Goal: Information Seeking & Learning: Check status

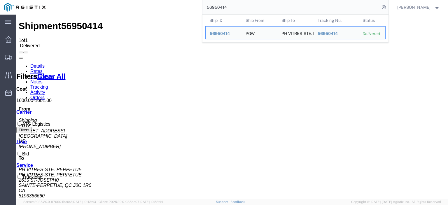
drag, startPoint x: 270, startPoint y: 6, endPoint x: 134, endPoint y: -13, distance: 137.1
click at [134, 0] on html "main_menu Created with Sketch. Collapse Menu Dashboard Shipments Traffic Resour…" at bounding box center [224, 102] width 448 height 205
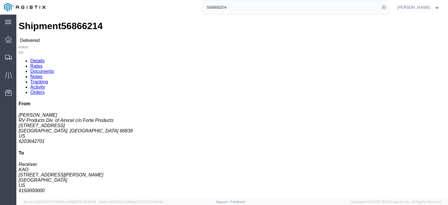
click link "Rates"
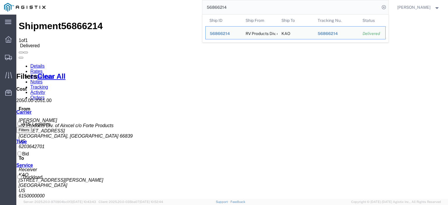
drag, startPoint x: 247, startPoint y: 3, endPoint x: 154, endPoint y: -9, distance: 93.9
click at [154, 0] on html "main_menu Created with Sketch. Collapse Menu Dashboard Shipments Traffic Resour…" at bounding box center [224, 102] width 448 height 205
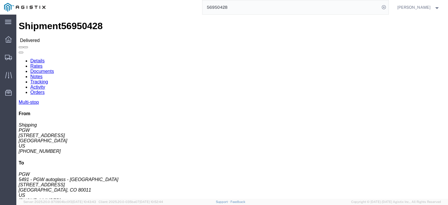
click link "Rates"
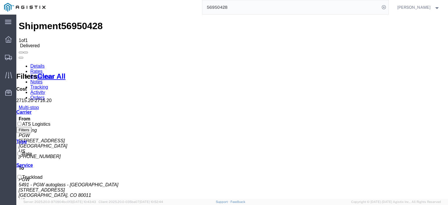
drag, startPoint x: 246, startPoint y: 8, endPoint x: 169, endPoint y: 4, distance: 77.0
click at [169, 4] on div "56950428" at bounding box center [219, 7] width 339 height 15
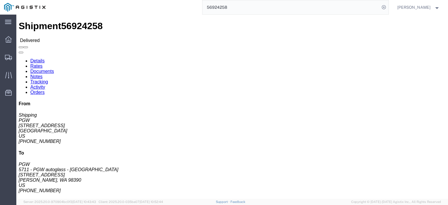
click link "Rates"
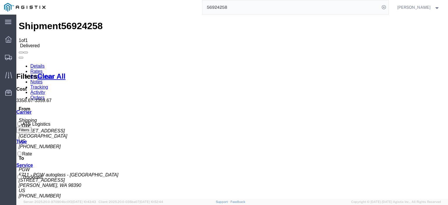
drag, startPoint x: 246, startPoint y: 4, endPoint x: 144, endPoint y: -1, distance: 101.8
click at [144, 0] on html "main_menu Created with Sketch. Collapse Menu Dashboard Shipments Traffic Resour…" at bounding box center [224, 102] width 448 height 205
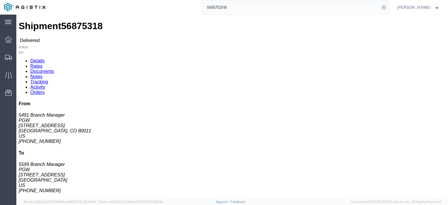
click link "Rates"
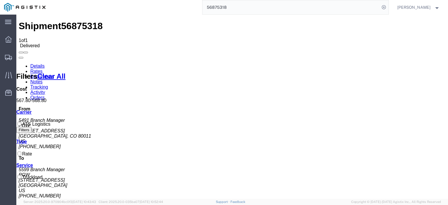
drag, startPoint x: 252, startPoint y: 3, endPoint x: 173, endPoint y: -1, distance: 79.1
click at [173, 0] on html "main_menu Created with Sketch. Collapse Menu Dashboard Shipments Traffic Resour…" at bounding box center [224, 102] width 448 height 205
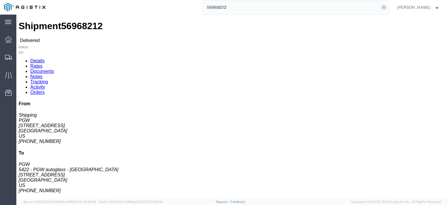
click link "Rates"
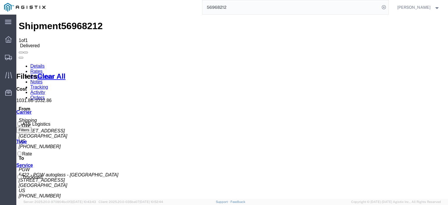
drag, startPoint x: 230, startPoint y: 1, endPoint x: 124, endPoint y: -12, distance: 106.6
click at [124, 0] on html "main_menu Created with Sketch. Collapse Menu Dashboard Shipments Traffic Resour…" at bounding box center [224, 102] width 448 height 205
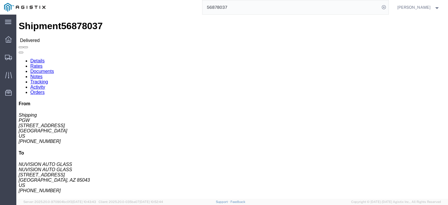
click link "Rates"
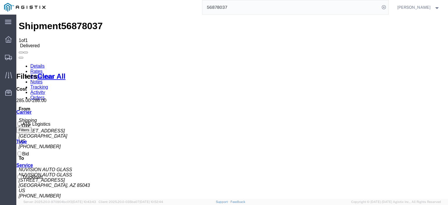
drag, startPoint x: 244, startPoint y: 7, endPoint x: 152, endPoint y: 3, distance: 92.2
click at [153, 4] on div "56878037" at bounding box center [219, 7] width 339 height 15
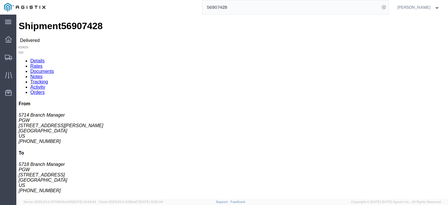
click link "Rates"
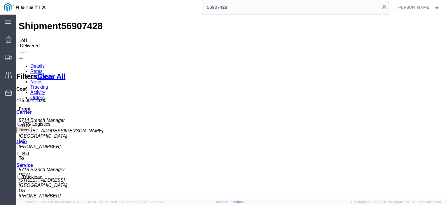
drag, startPoint x: 241, startPoint y: 3, endPoint x: 181, endPoint y: 4, distance: 60.3
click at [181, 4] on div "56907428" at bounding box center [219, 7] width 339 height 15
paste input "50407"
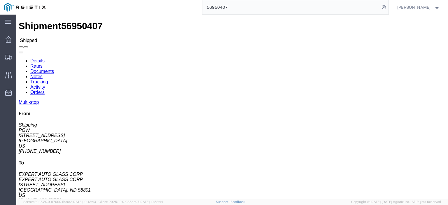
click link "Rates"
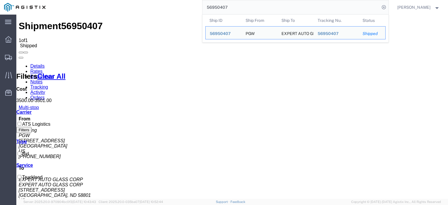
drag, startPoint x: 242, startPoint y: 9, endPoint x: 188, endPoint y: 7, distance: 54.5
click at [188, 7] on div "56950407 Ship ID Ship From Ship To Tracking Nu. Status Ship ID 56950407 Ship Fr…" at bounding box center [219, 7] width 339 height 15
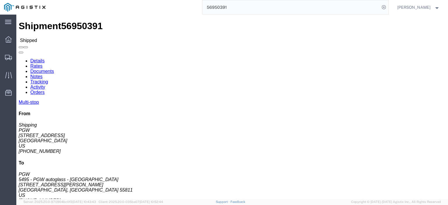
click link "Rates"
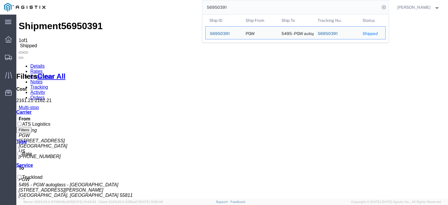
drag, startPoint x: 237, startPoint y: 4, endPoint x: 193, endPoint y: 4, distance: 43.7
click at [193, 4] on div "56950391 Ship ID Ship From Ship To Tracking Nu. Status Ship ID 56950391 Ship Fr…" at bounding box center [219, 7] width 339 height 15
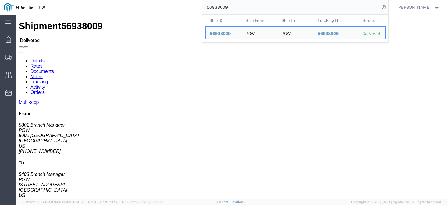
drag, startPoint x: 255, startPoint y: 10, endPoint x: 178, endPoint y: 1, distance: 77.2
click at [178, 1] on div "56938009 Ship ID Ship From Ship To Tracking Nu. Status Ship ID 56938009 Ship Fr…" at bounding box center [219, 7] width 339 height 15
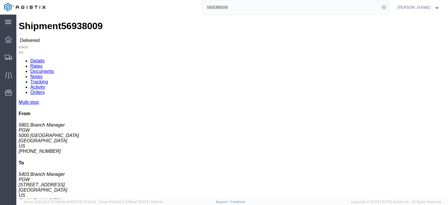
click link "Rates"
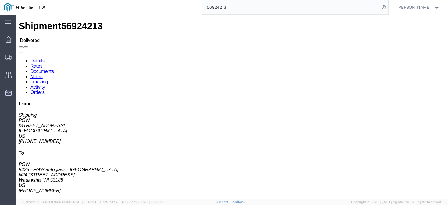
click link "Rates"
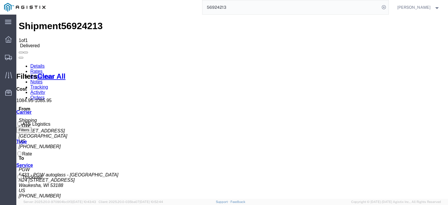
drag, startPoint x: 251, startPoint y: 3, endPoint x: 180, endPoint y: 4, distance: 71.7
click at [180, 4] on div "56924213" at bounding box center [219, 7] width 339 height 15
paste input "07369"
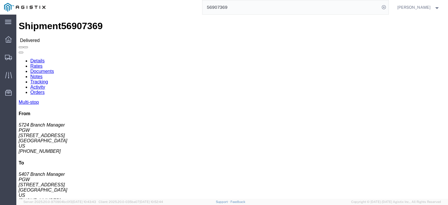
click link "Rates"
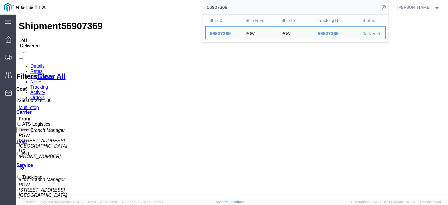
drag, startPoint x: 237, startPoint y: 12, endPoint x: 193, endPoint y: 3, distance: 44.0
click at [193, 3] on div "56907369 Ship ID Ship From Ship To Tracking Nu. Status Ship ID 56907369 Ship Fr…" at bounding box center [219, 7] width 339 height 15
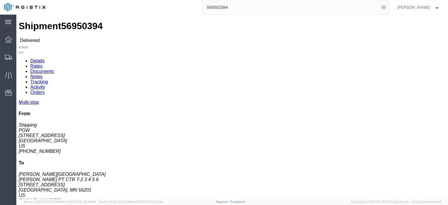
click link "Rates"
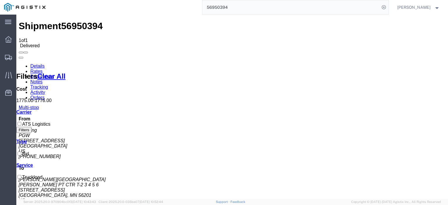
drag, startPoint x: 247, startPoint y: 7, endPoint x: 133, endPoint y: -8, distance: 115.0
click at [133, 0] on html "main_menu Created with Sketch. Collapse Menu Dashboard Shipments Traffic Resour…" at bounding box center [224, 102] width 448 height 205
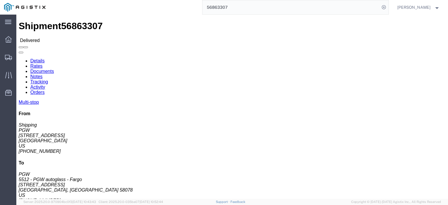
click link "Rates"
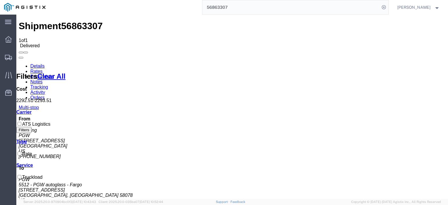
drag, startPoint x: 233, startPoint y: 9, endPoint x: 176, endPoint y: 2, distance: 57.5
click at [177, 4] on div "56863307" at bounding box center [219, 7] width 339 height 15
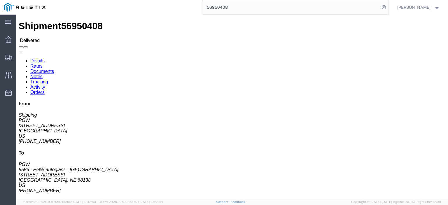
click link "Rates"
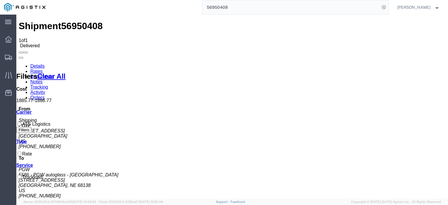
drag, startPoint x: 245, startPoint y: 8, endPoint x: 217, endPoint y: 8, distance: 28.3
click at [217, 8] on input "56950408" at bounding box center [290, 7] width 177 height 14
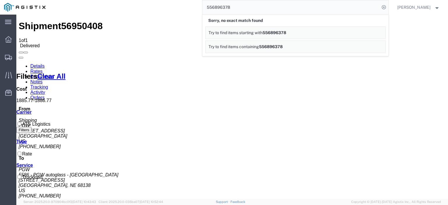
click at [217, 8] on input "556896378" at bounding box center [290, 7] width 177 height 14
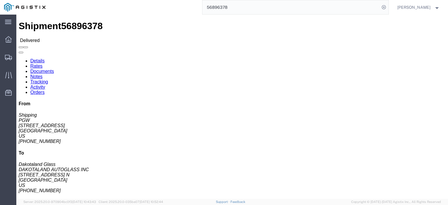
click link "Rates"
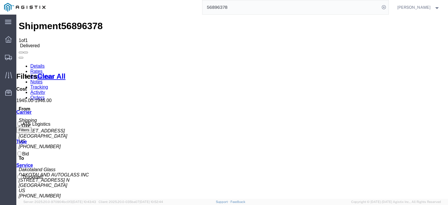
drag, startPoint x: 249, startPoint y: 8, endPoint x: 129, endPoint y: -6, distance: 121.1
click at [129, 0] on html "main_menu Created with Sketch. Collapse Menu Dashboard Shipments Traffic Resour…" at bounding box center [224, 102] width 448 height 205
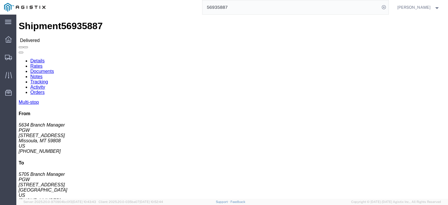
click link "Rates"
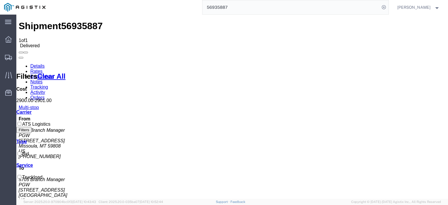
drag, startPoint x: 245, startPoint y: 5, endPoint x: 136, endPoint y: 2, distance: 108.4
click at [136, 2] on div "56935887" at bounding box center [219, 7] width 339 height 15
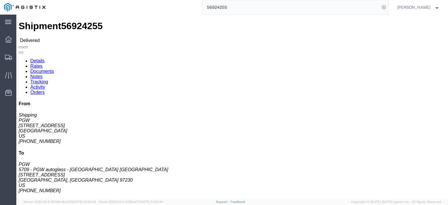
click link "Rates"
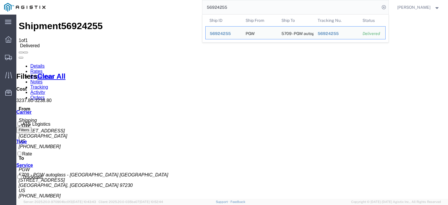
drag, startPoint x: 250, startPoint y: 3, endPoint x: 151, endPoint y: 1, distance: 99.4
click at [151, 1] on div "56924255 Ship ID Ship From Ship To Tracking Nu. Status Ship ID 56924255 Ship Fr…" at bounding box center [219, 7] width 339 height 15
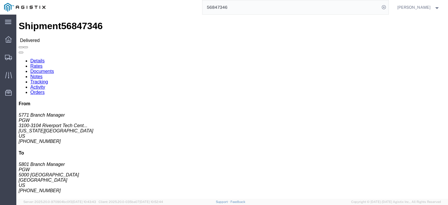
click link "Rates"
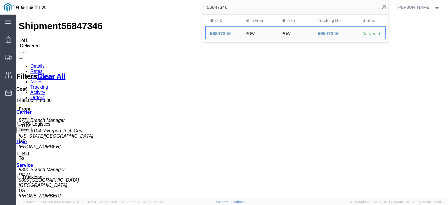
drag, startPoint x: 249, startPoint y: 2, endPoint x: 156, endPoint y: 0, distance: 92.7
click at [156, 0] on html "main_menu Created with Sketch. Collapse Menu Dashboard Shipments Traffic Resour…" at bounding box center [224, 102] width 448 height 205
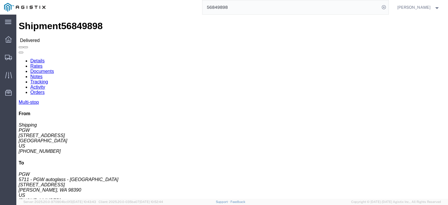
click link "Rates"
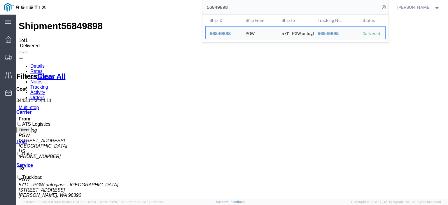
drag, startPoint x: 247, startPoint y: 3, endPoint x: 156, endPoint y: -5, distance: 90.7
click at [156, 0] on html "main_menu Created with Sketch. Collapse Menu Dashboard Shipments Traffic Resour…" at bounding box center [224, 102] width 448 height 205
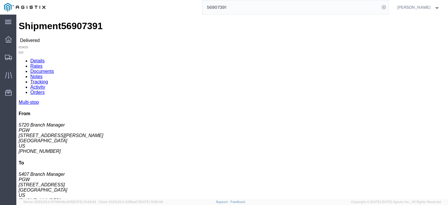
click link "Rates"
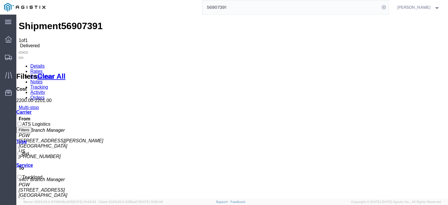
drag, startPoint x: 249, startPoint y: 6, endPoint x: 130, endPoint y: -13, distance: 120.9
click at [130, 0] on html "main_menu Created with Sketch. Collapse Menu Dashboard Shipments Traffic Resour…" at bounding box center [224, 102] width 448 height 205
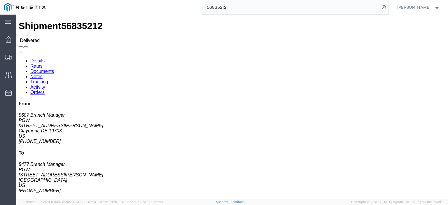
click link "Rates"
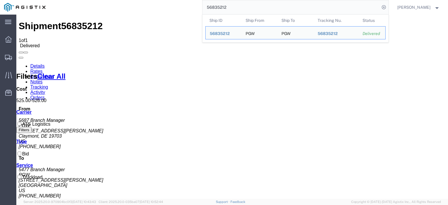
drag, startPoint x: 240, startPoint y: 6, endPoint x: 156, endPoint y: -4, distance: 83.9
click at [156, 0] on html "main_menu Created with Sketch. Collapse Menu Dashboard Shipments Traffic Resour…" at bounding box center [224, 102] width 448 height 205
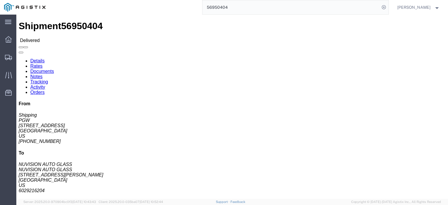
click div
click link "Rates"
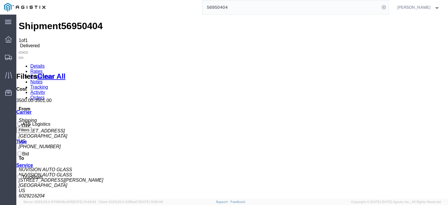
drag, startPoint x: 241, startPoint y: 8, endPoint x: 171, endPoint y: 3, distance: 70.1
click at [171, 4] on div "56950404" at bounding box center [219, 7] width 339 height 15
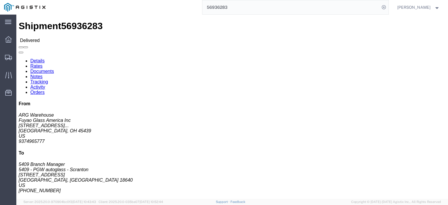
click link "Rates"
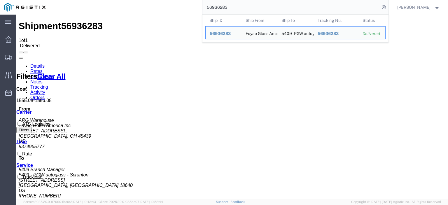
drag, startPoint x: 248, startPoint y: 7, endPoint x: 112, endPoint y: -2, distance: 136.7
click at [112, 0] on html "main_menu Created with Sketch. Collapse Menu Dashboard Shipments Traffic Resour…" at bounding box center [224, 102] width 448 height 205
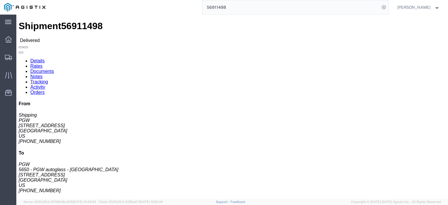
click link "Rates"
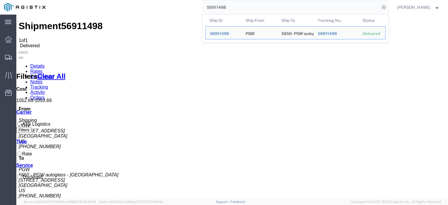
drag, startPoint x: 252, startPoint y: 14, endPoint x: 178, endPoint y: -1, distance: 75.4
click at [178, 0] on html "main_menu Created with Sketch. Collapse Menu Dashboard Shipments Traffic Resour…" at bounding box center [224, 102] width 448 height 205
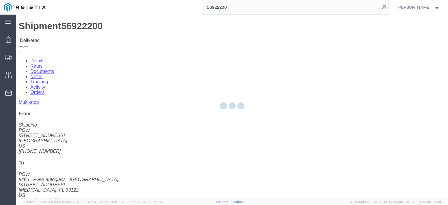
click at [64, 37] on div at bounding box center [231, 107] width 431 height 184
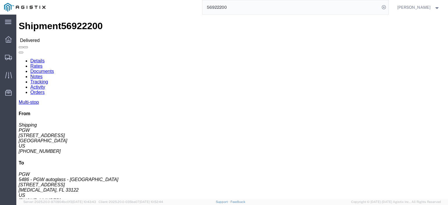
click link "Rates"
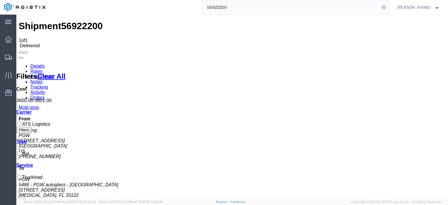
drag, startPoint x: 248, startPoint y: 8, endPoint x: 167, endPoint y: -3, distance: 81.8
click at [167, 0] on html "main_menu Created with Sketch. Collapse Menu Dashboard Shipments Traffic Resour…" at bounding box center [224, 102] width 448 height 205
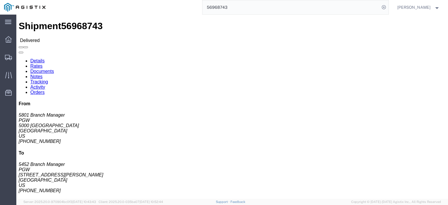
drag, startPoint x: 64, startPoint y: 103, endPoint x: 40, endPoint y: 25, distance: 82.2
click link "Rates"
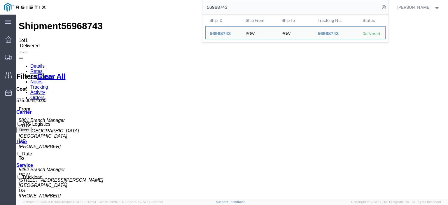
drag, startPoint x: 251, startPoint y: 6, endPoint x: 149, endPoint y: 0, distance: 101.5
click at [154, 3] on div "56968743 Ship ID Ship From Ship To Tracking Nu. Status Ship ID 56968743 Ship Fr…" at bounding box center [219, 7] width 339 height 15
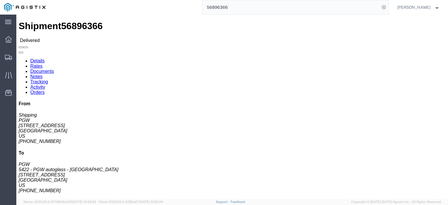
click link "Rates"
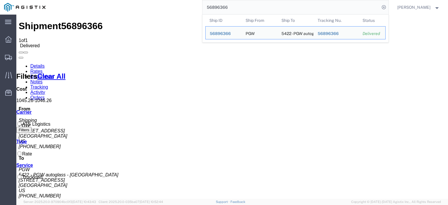
drag, startPoint x: 247, startPoint y: 9, endPoint x: 145, endPoint y: -4, distance: 103.4
click at [145, 0] on html "main_menu Created with Sketch. Collapse Menu Dashboard Shipments Traffic Resour…" at bounding box center [224, 102] width 448 height 205
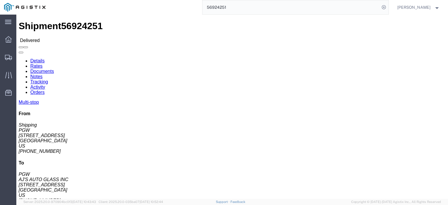
click link "Rates"
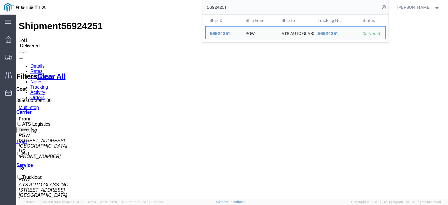
drag, startPoint x: 244, startPoint y: 7, endPoint x: 164, endPoint y: -7, distance: 80.4
click at [164, 0] on html "main_menu Created with Sketch. Collapse Menu Dashboard Shipments Traffic Resour…" at bounding box center [224, 102] width 448 height 205
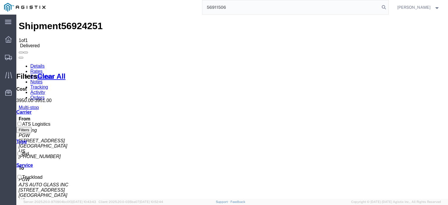
type input "56911506"
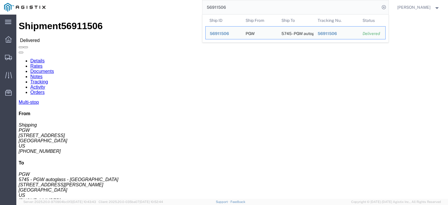
click link "Rates"
